Goal: Task Accomplishment & Management: Manage account settings

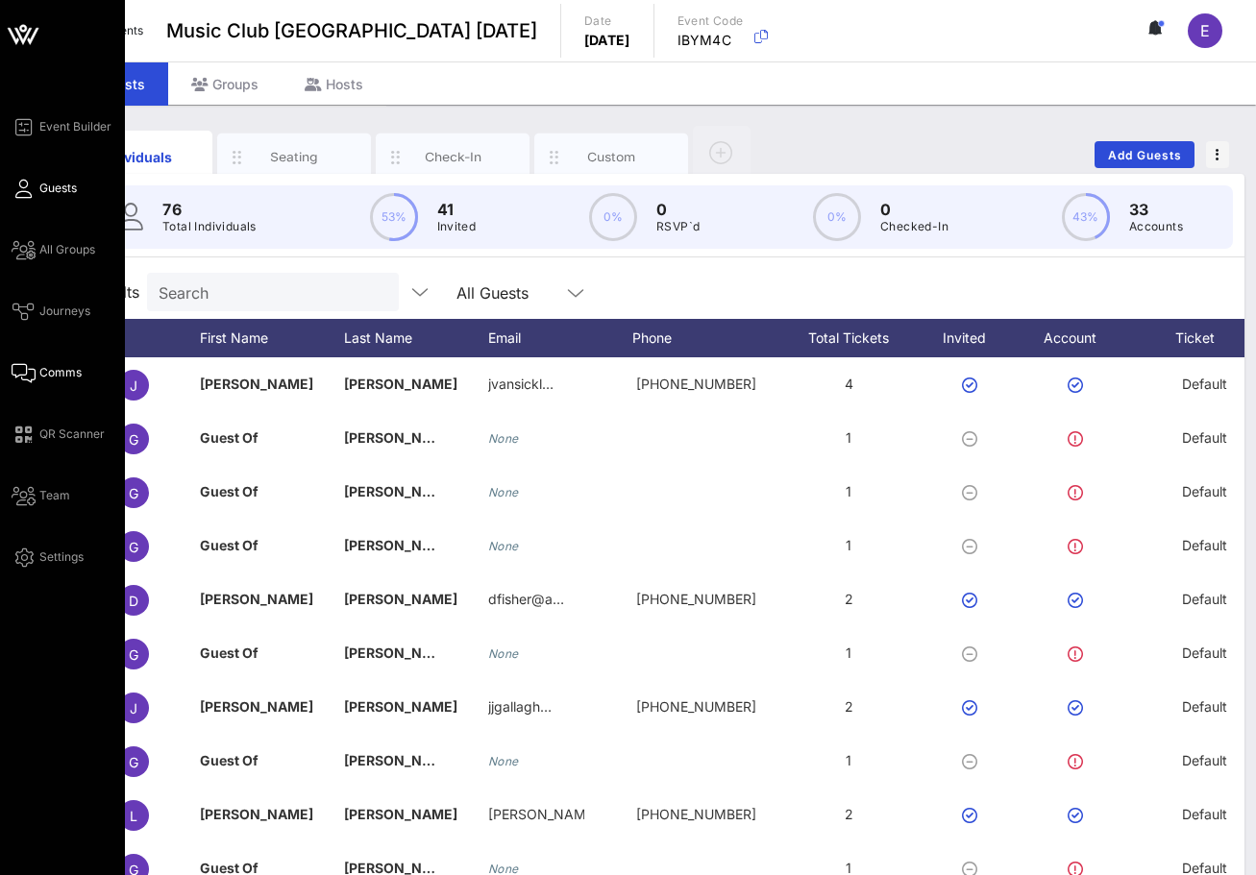
click at [37, 380] on link "Comms" at bounding box center [47, 372] width 70 height 23
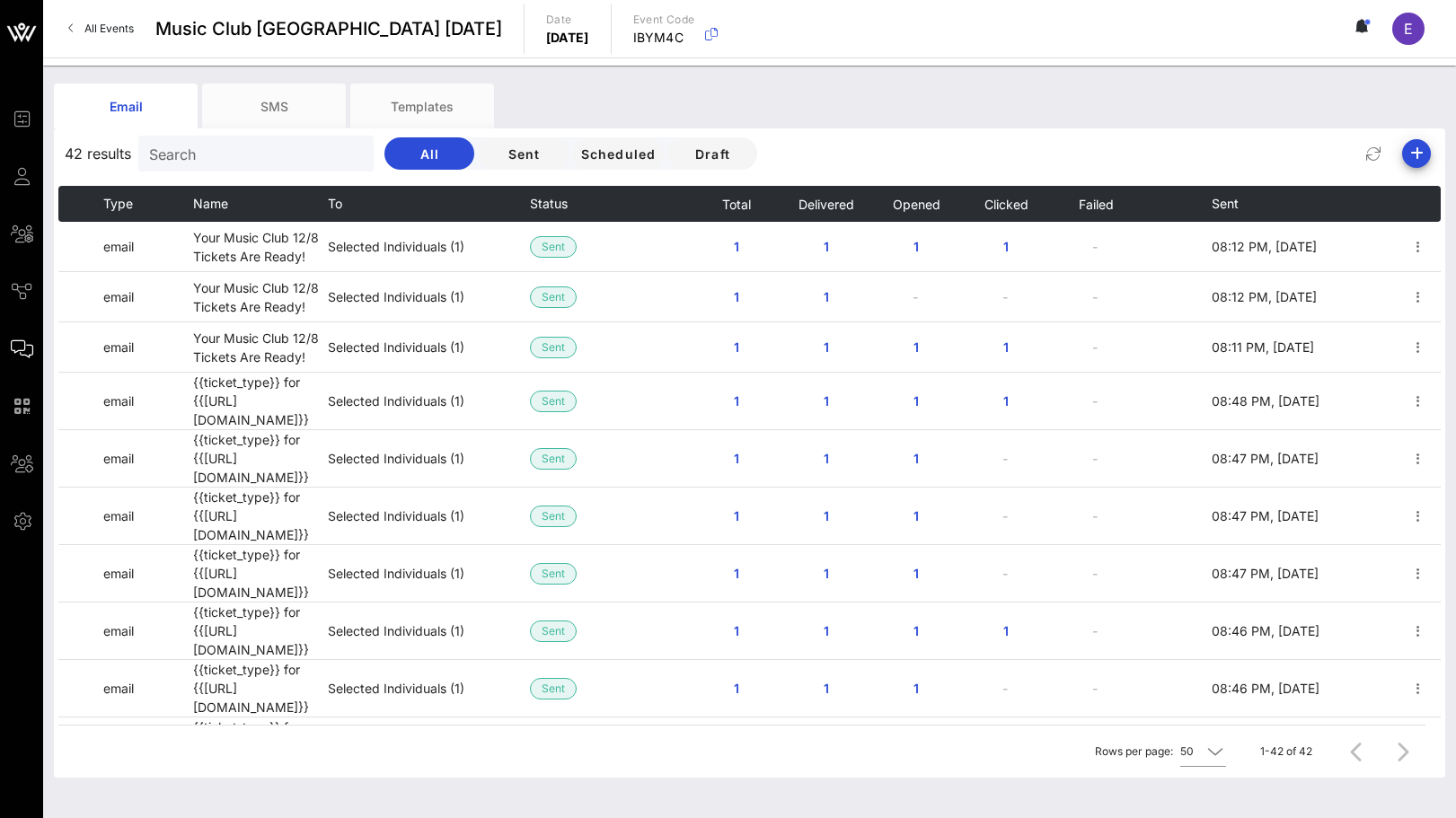
click at [151, 30] on div "All Events Music Club [GEOGRAPHIC_DATA] [DATE] Date [DATE] Event Code IBYM4C E" at bounding box center [749, 28] width 1413 height 57
click at [123, 30] on span "All Events" at bounding box center [108, 28] width 50 height 13
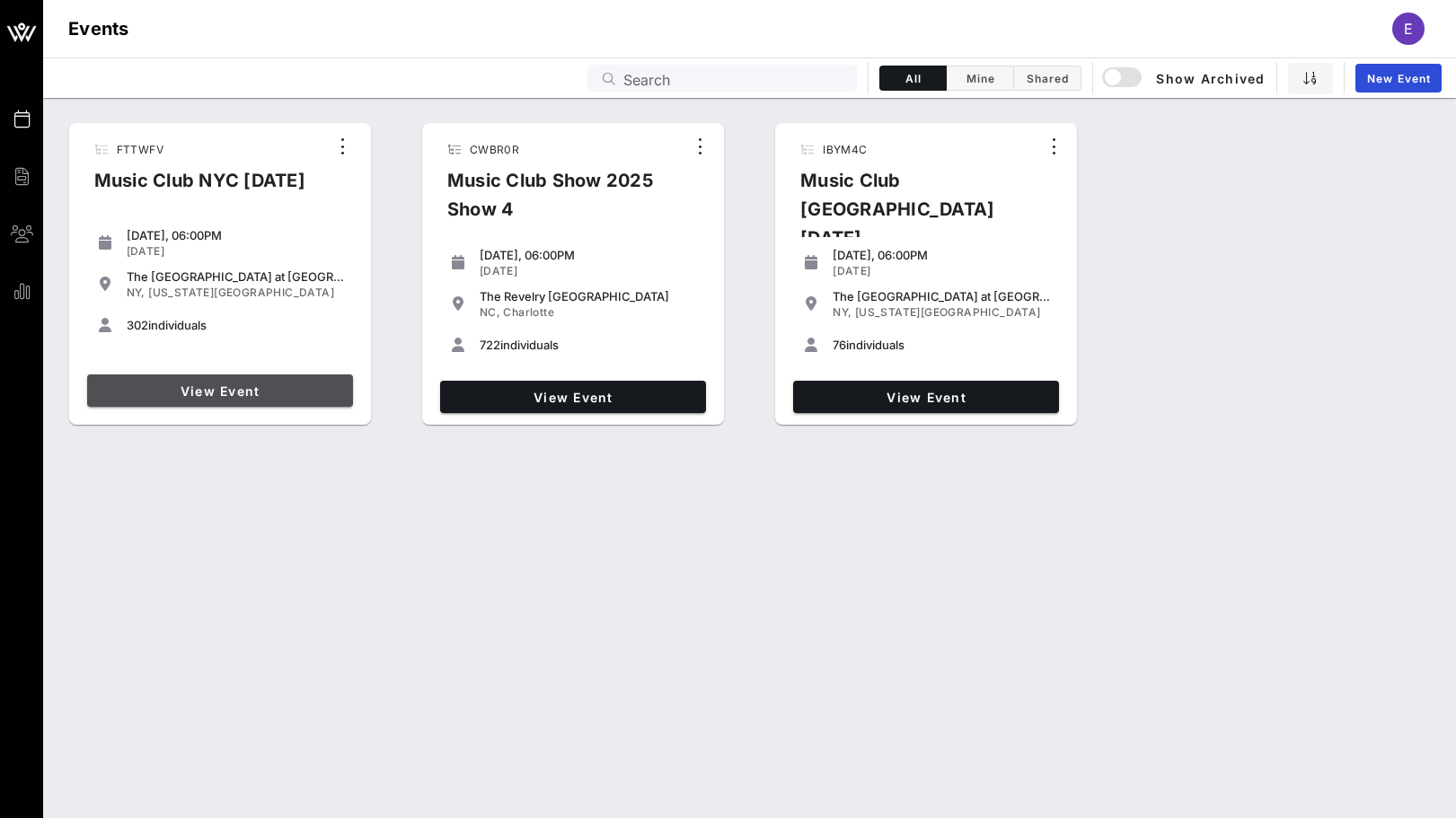
click at [295, 378] on link "View Event" at bounding box center [220, 391] width 266 height 33
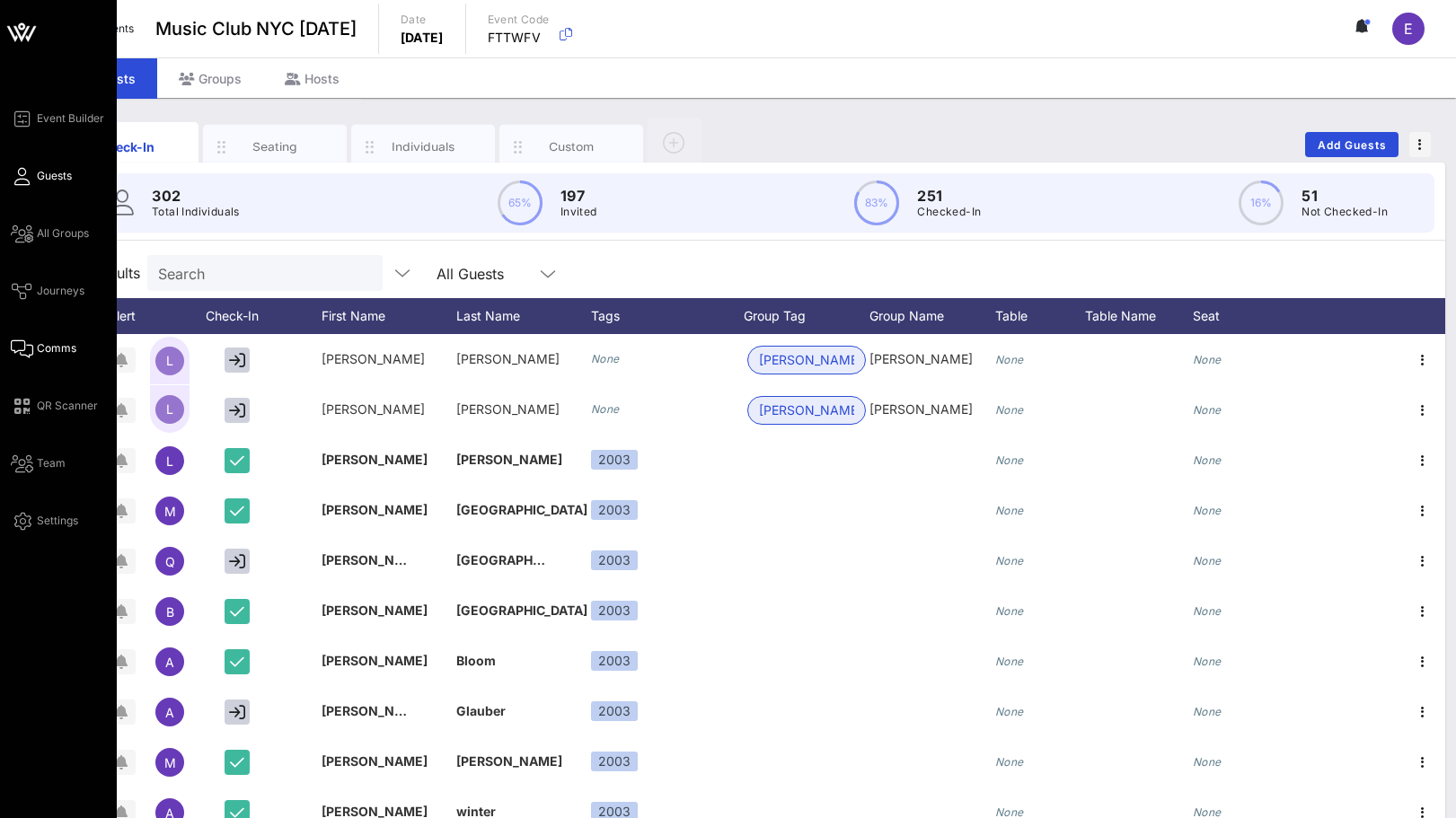
click at [28, 348] on icon at bounding box center [22, 349] width 22 height 3
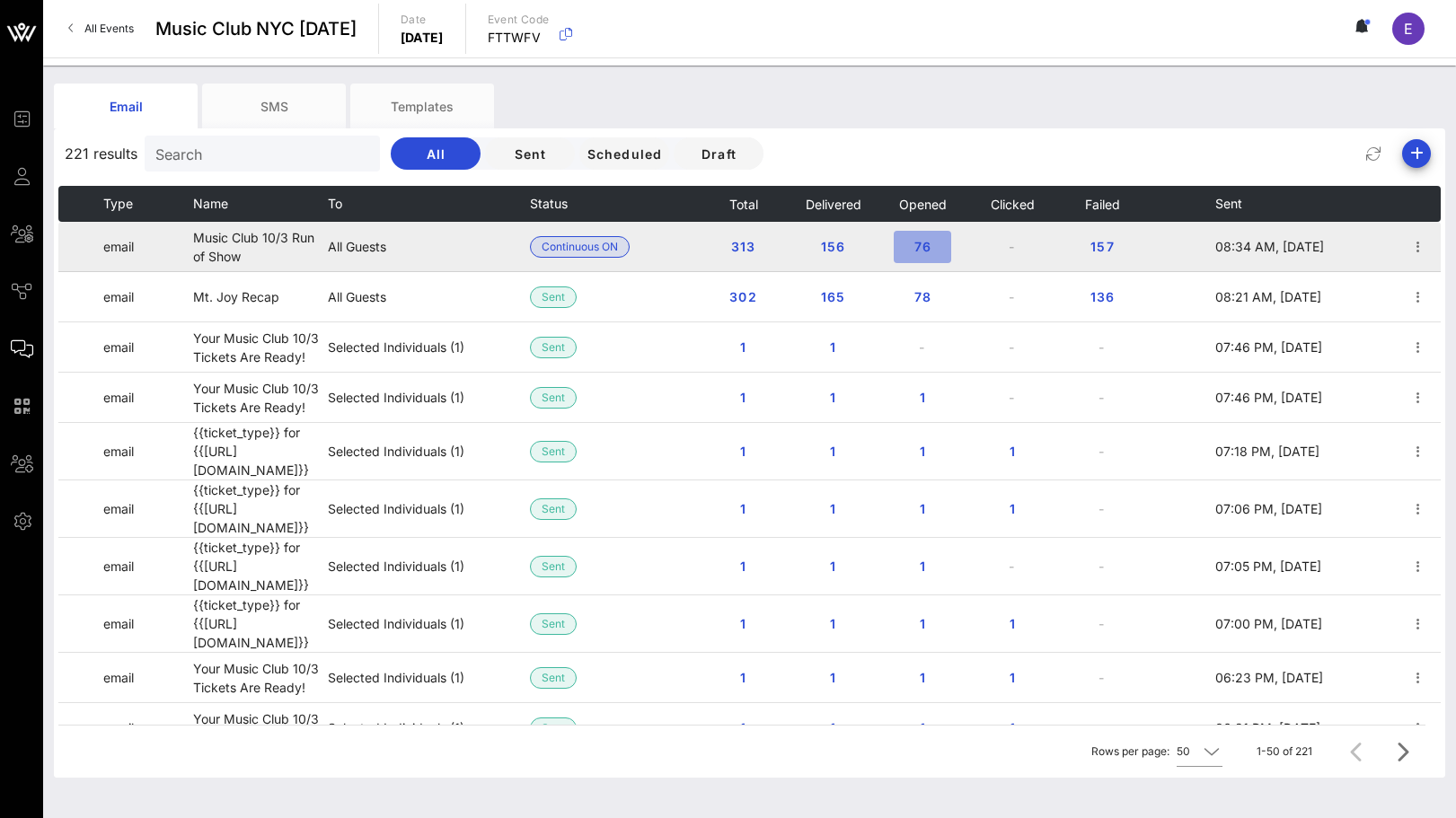
click at [920, 248] on span "76" at bounding box center [922, 247] width 29 height 15
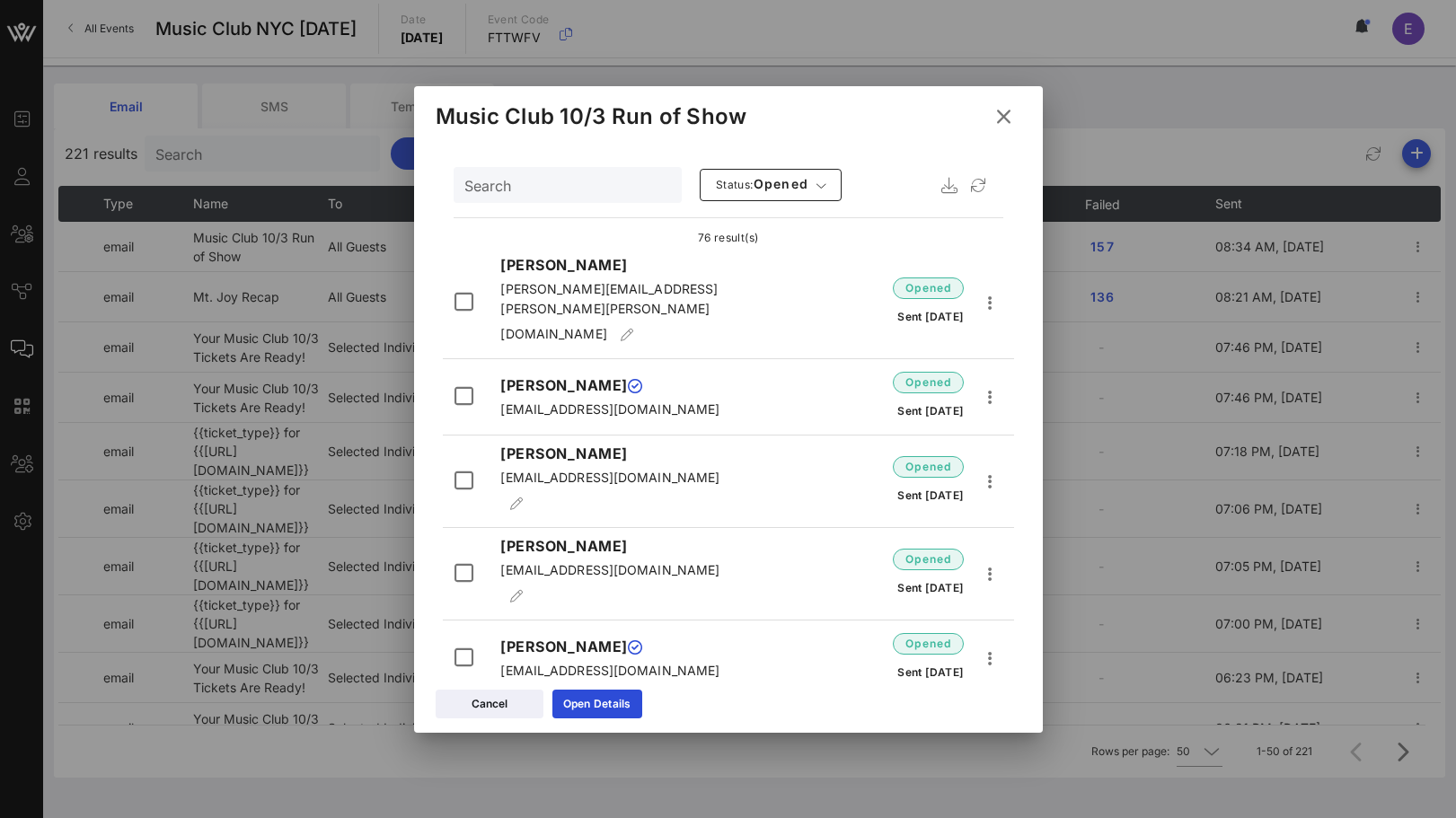
click at [1016, 111] on button at bounding box center [1003, 117] width 35 height 33
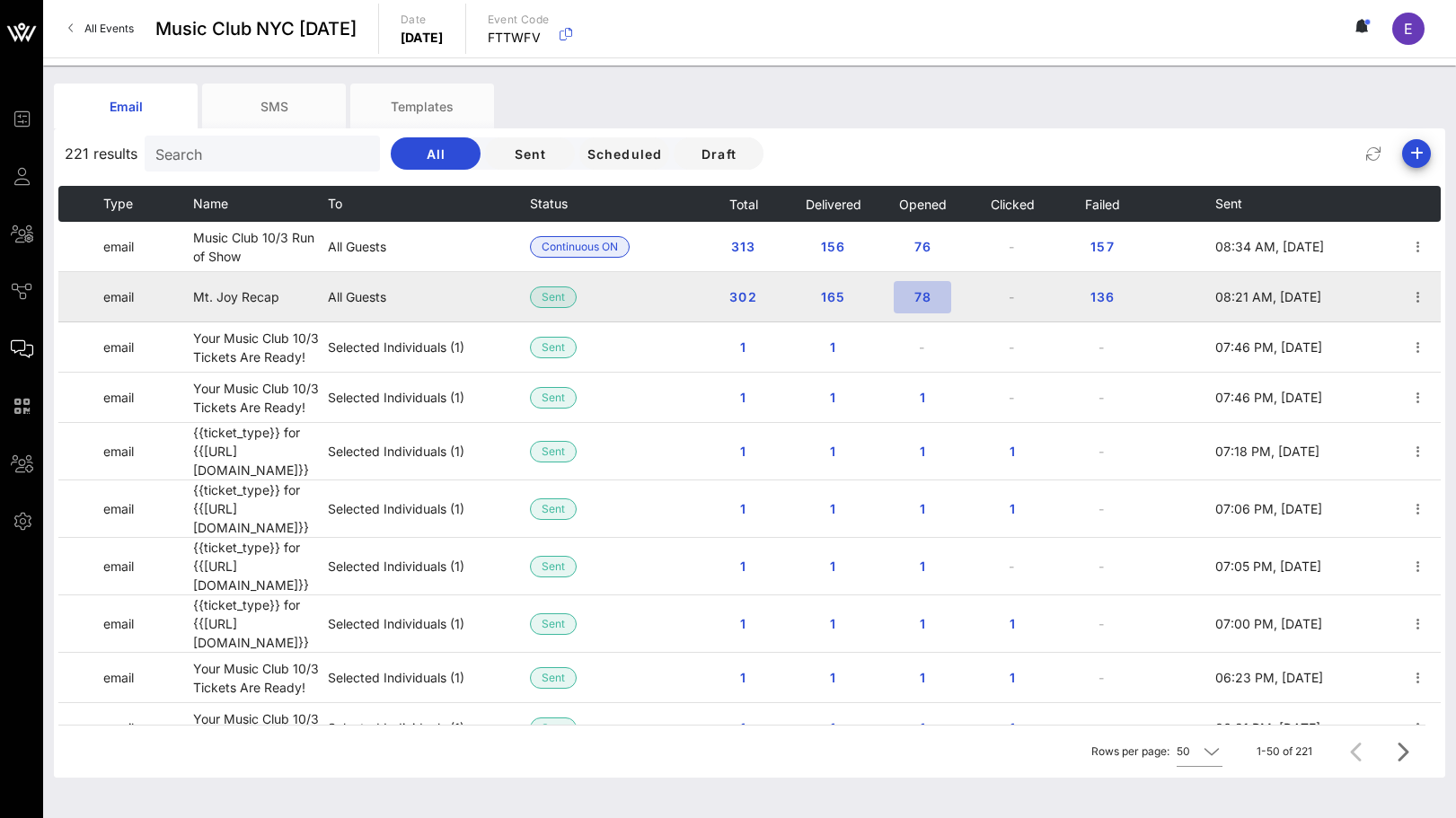
click at [925, 299] on span "78" at bounding box center [922, 296] width 29 height 15
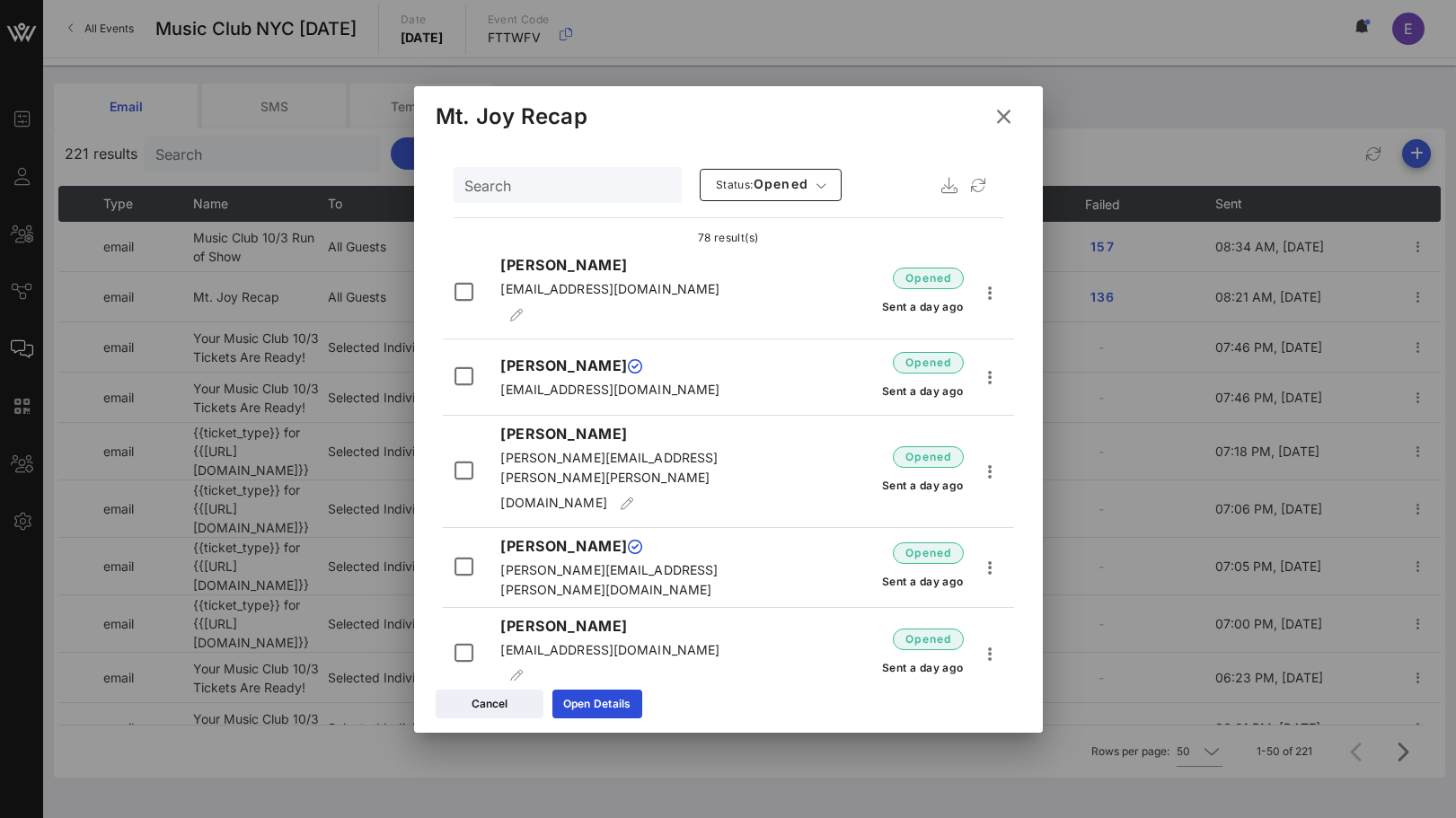
click at [996, 109] on icon at bounding box center [1003, 117] width 30 height 28
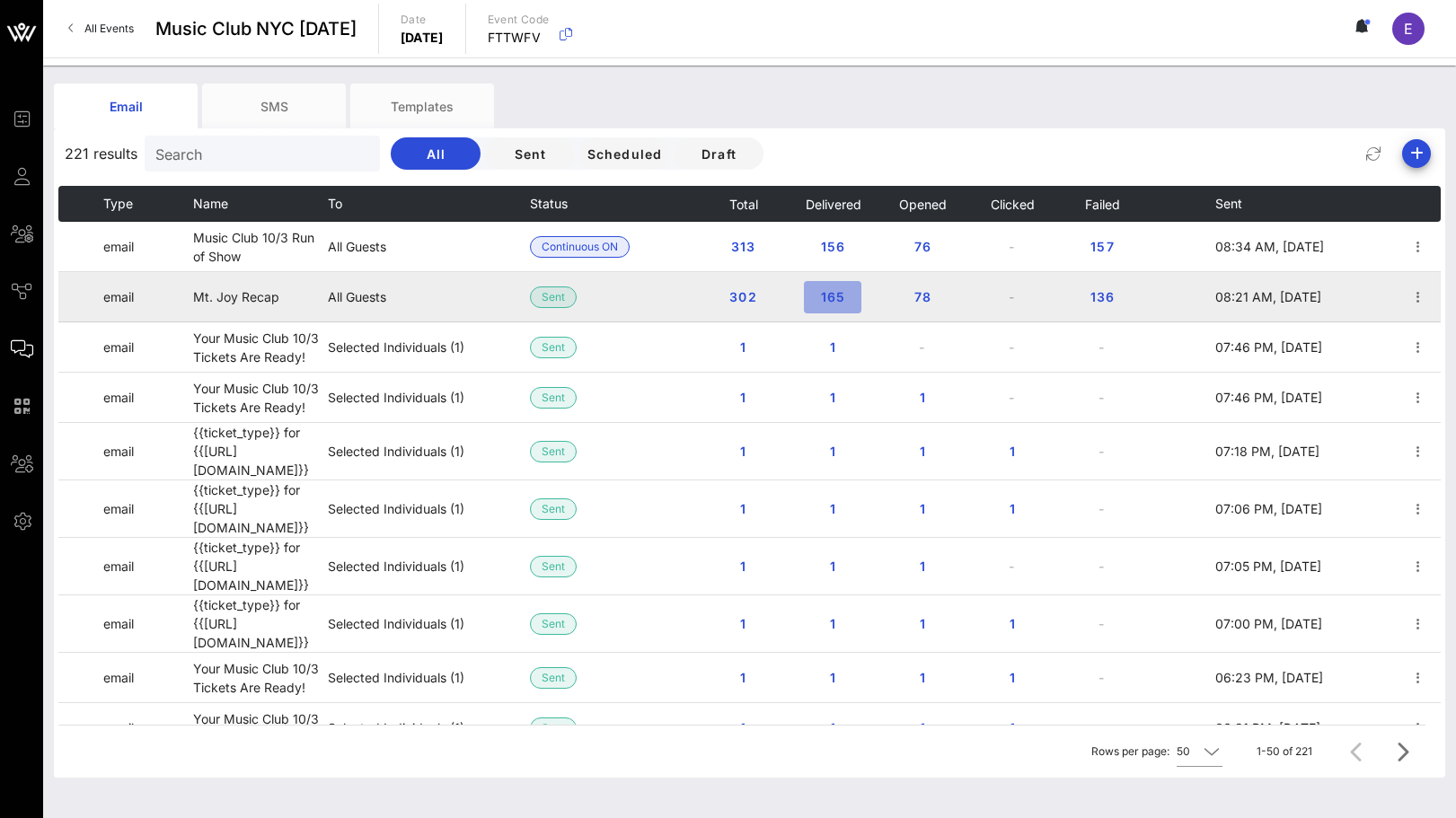
click at [836, 283] on button "165" at bounding box center [832, 297] width 57 height 33
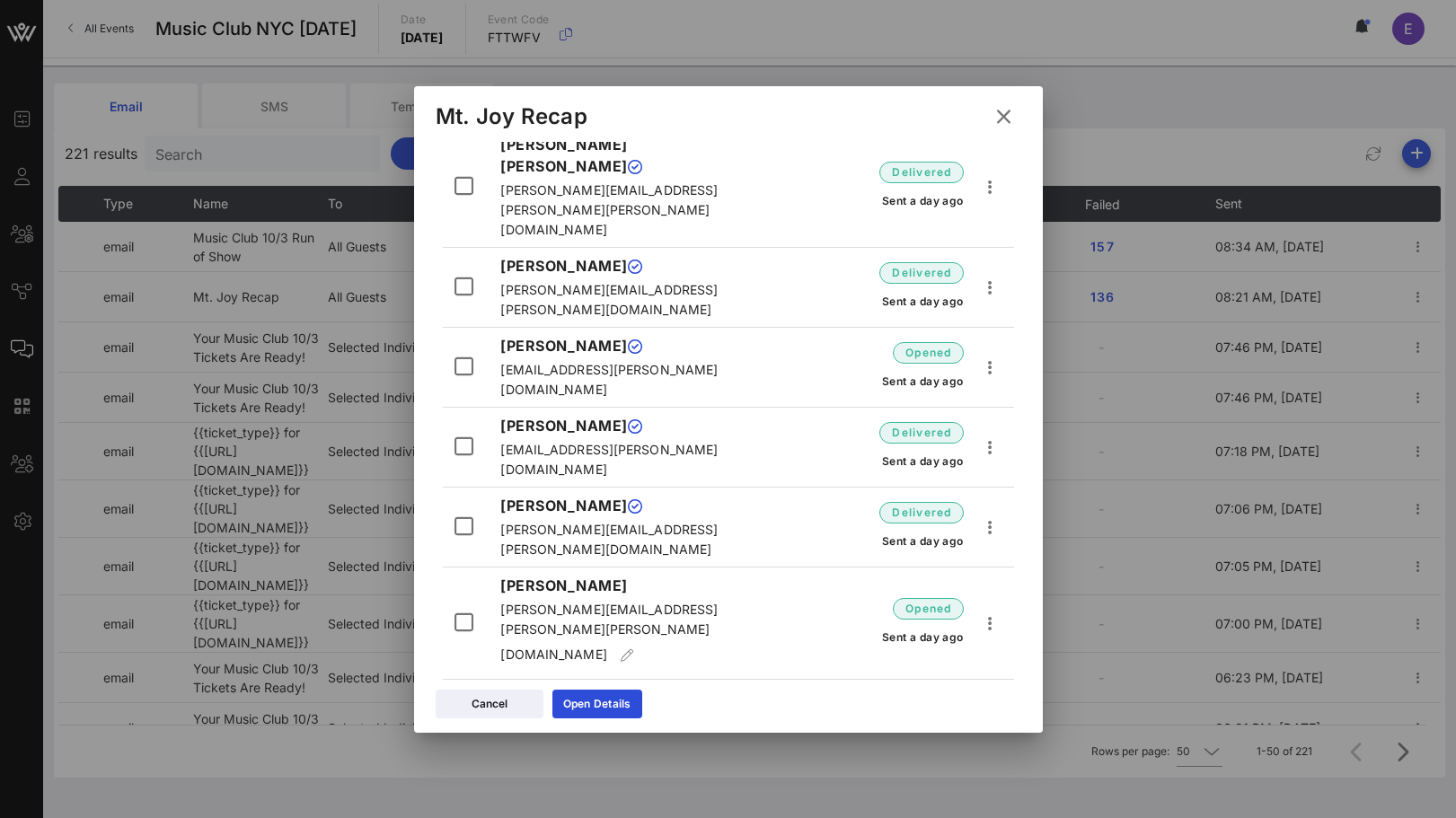
scroll to position [4628, 0]
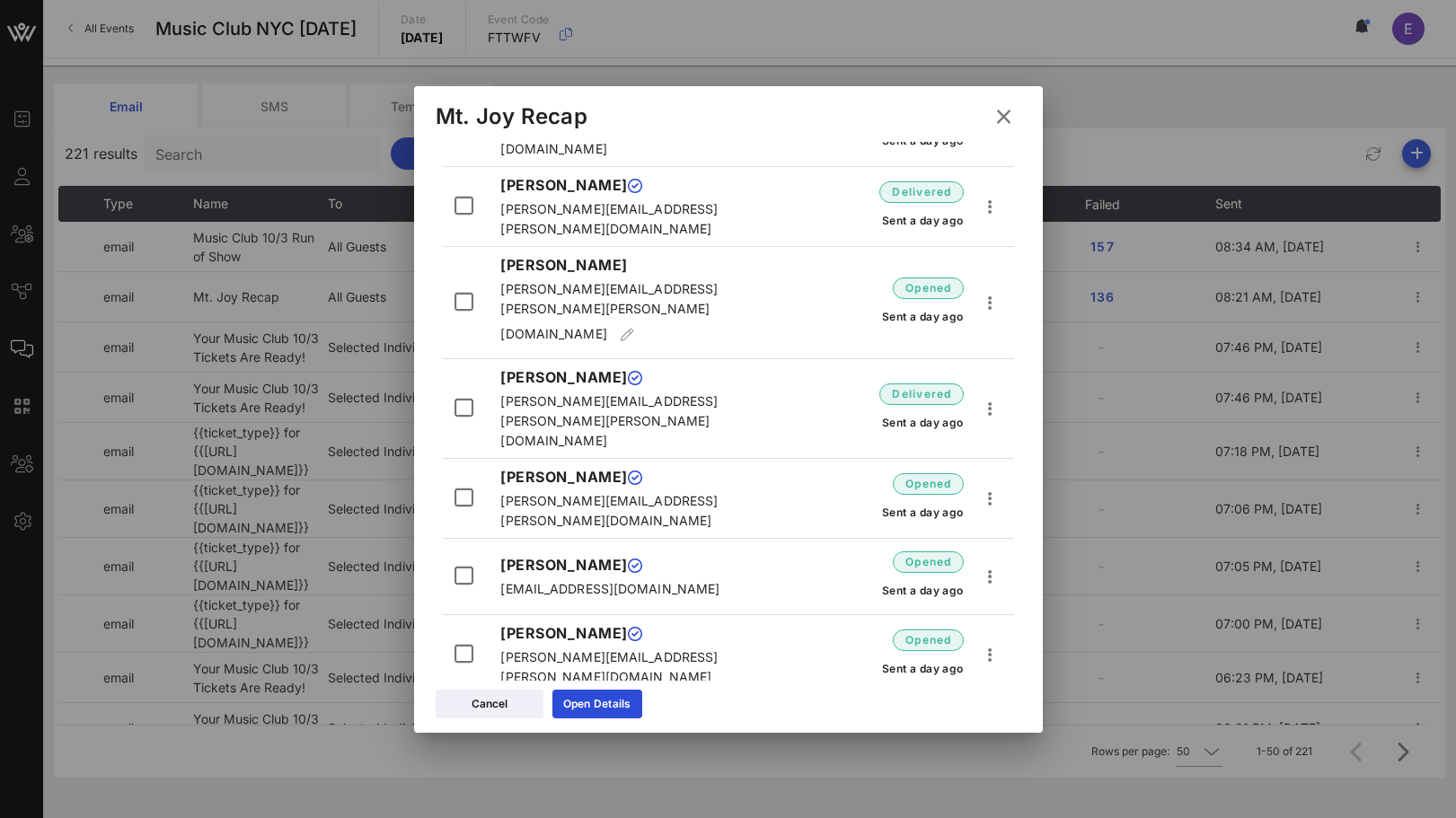
click at [1011, 112] on icon at bounding box center [1003, 117] width 33 height 32
